Goal: Check status: Check status

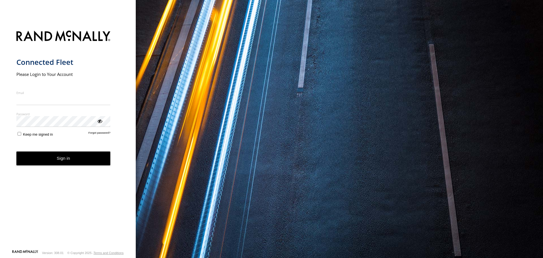
type input "**********"
click at [52, 157] on button "Sign in" at bounding box center [63, 158] width 94 height 14
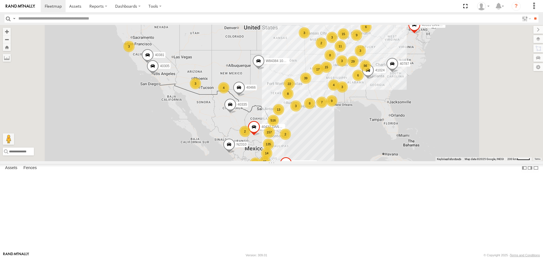
click at [42, 18] on input "text" at bounding box center [267, 18] width 503 height 8
type input "*****"
click at [532, 14] on input "**" at bounding box center [535, 18] width 7 height 8
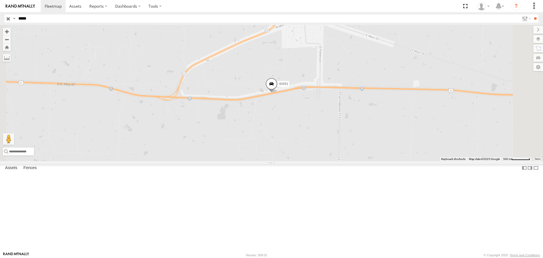
click at [0, 0] on span at bounding box center [0, 0] width 0 height 0
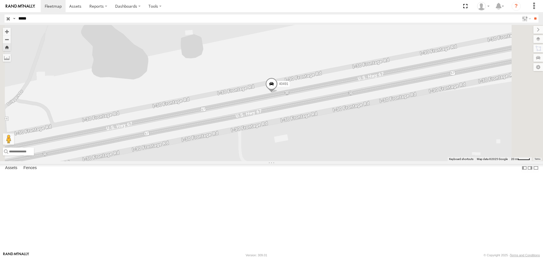
click at [0, 0] on span at bounding box center [0, 0] width 0 height 0
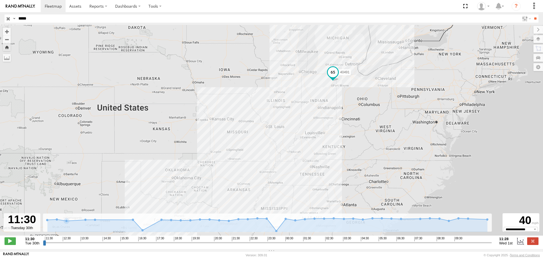
click at [33, 244] on span "Tue 30th" at bounding box center [32, 243] width 14 height 4
click at [12, 243] on span at bounding box center [10, 240] width 11 height 7
click at [12, 242] on span at bounding box center [10, 240] width 11 height 7
click at [521, 244] on label at bounding box center [520, 240] width 8 height 7
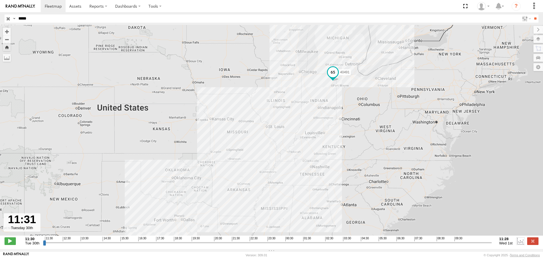
click at [521, 244] on label at bounding box center [520, 240] width 8 height 7
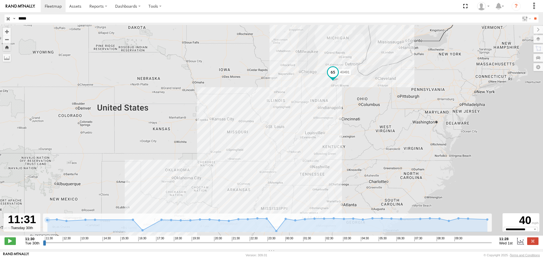
click at [33, 227] on div at bounding box center [22, 222] width 37 height 18
drag, startPoint x: 33, startPoint y: 253, endPoint x: 40, endPoint y: 239, distance: 15.3
click at [40, 239] on body at bounding box center [271, 129] width 543 height 258
click at [260, 254] on div "Version: 309.01" at bounding box center [256, 254] width 21 height 3
drag, startPoint x: 46, startPoint y: 245, endPoint x: 467, endPoint y: 245, distance: 421.1
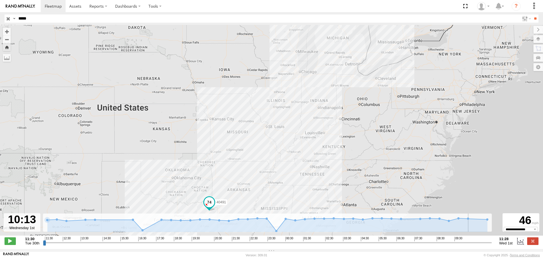
type input "**********"
click at [467, 245] on input "range" at bounding box center [267, 242] width 449 height 5
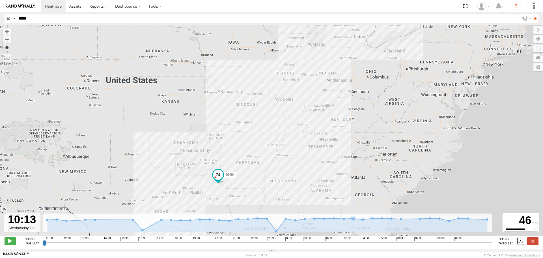
drag, startPoint x: 287, startPoint y: 196, endPoint x: 297, endPoint y: 132, distance: 64.9
click at [297, 133] on div "40491" at bounding box center [271, 133] width 543 height 216
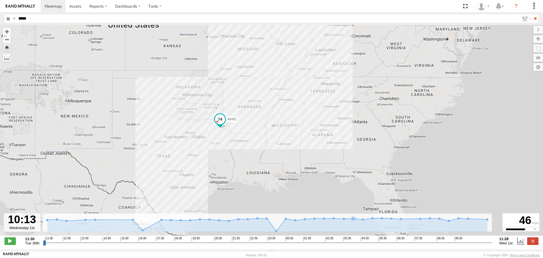
click at [191, 139] on div "40491" at bounding box center [271, 133] width 543 height 216
click at [221, 117] on span at bounding box center [220, 119] width 10 height 10
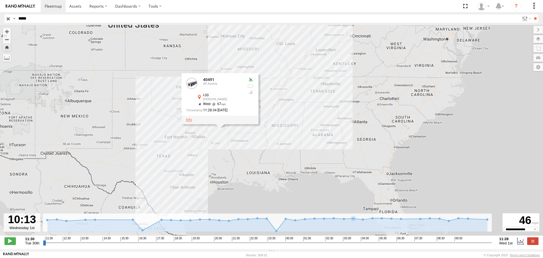
click at [189, 120] on link at bounding box center [189, 120] width 6 height 4
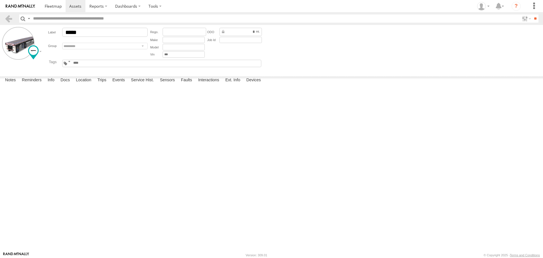
click at [4, 18] on header "Search Query Asset ID Asset Label Registration Manufacturer Model VIN Job ID" at bounding box center [271, 18] width 543 height 13
click at [6, 18] on link at bounding box center [9, 18] width 8 height 8
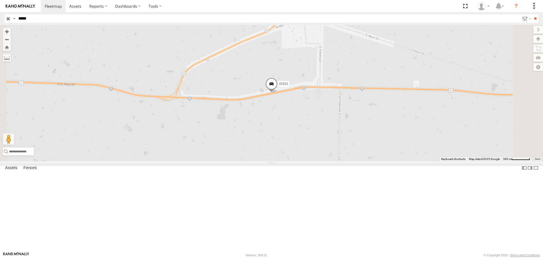
click at [0, 0] on span at bounding box center [0, 0] width 0 height 0
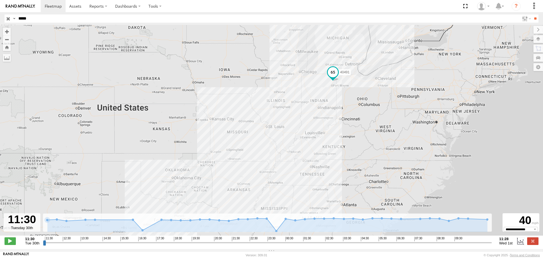
click at [27, 222] on div at bounding box center [22, 222] width 37 height 18
type input "**********"
drag, startPoint x: 45, startPoint y: 246, endPoint x: 22, endPoint y: 269, distance: 32.4
click at [43, 245] on input "range" at bounding box center [267, 242] width 449 height 5
click at [535, 242] on label at bounding box center [532, 240] width 11 height 7
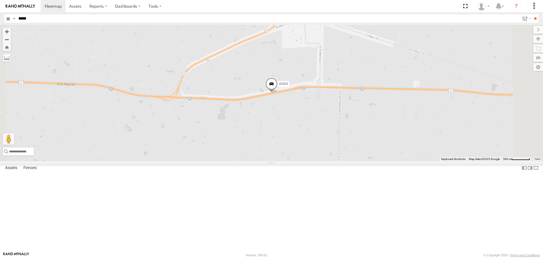
click at [0, 0] on span at bounding box center [0, 0] width 0 height 0
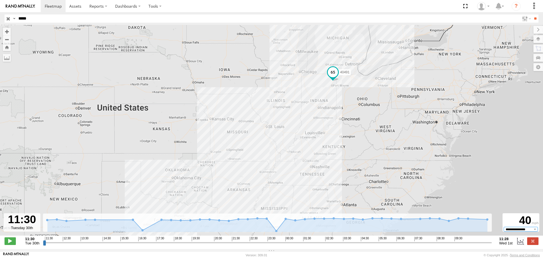
click at [535, 231] on select "**********" at bounding box center [521, 229] width 34 height 5
